Goal: Book appointment/travel/reservation

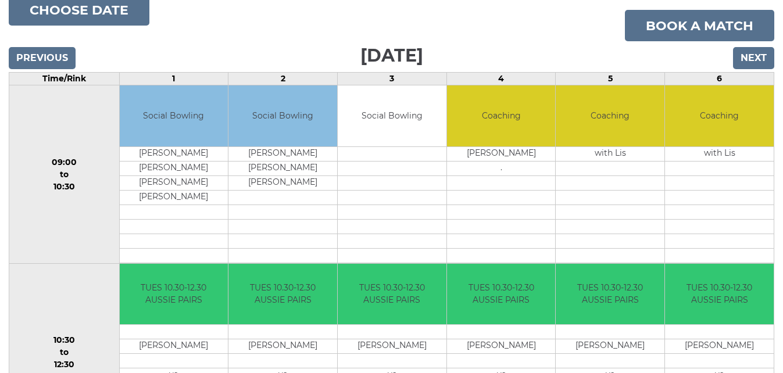
scroll to position [105, 0]
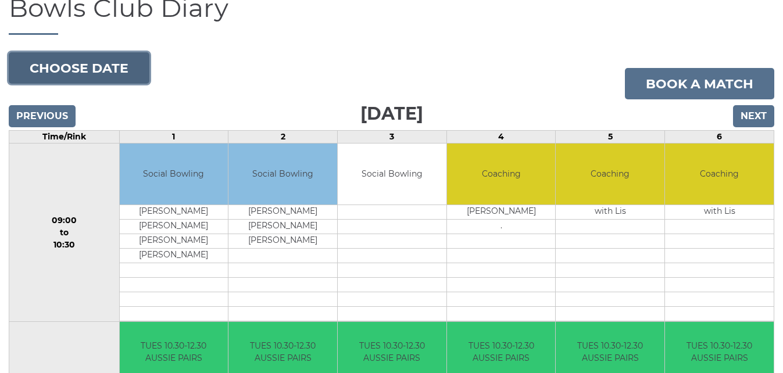
click at [71, 70] on button "Choose date" at bounding box center [79, 67] width 141 height 31
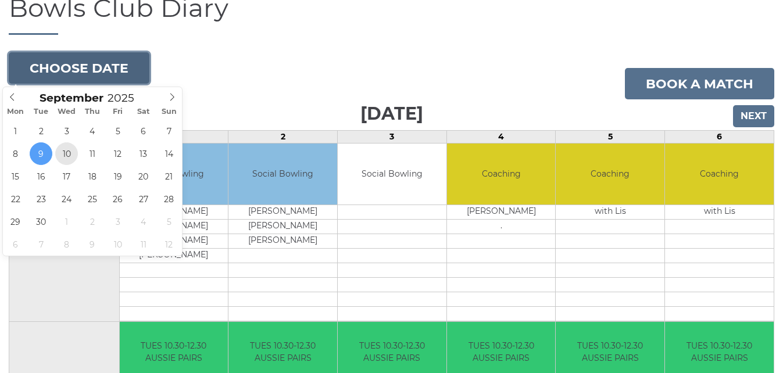
type input "[DATE]"
